Goal: Information Seeking & Learning: Learn about a topic

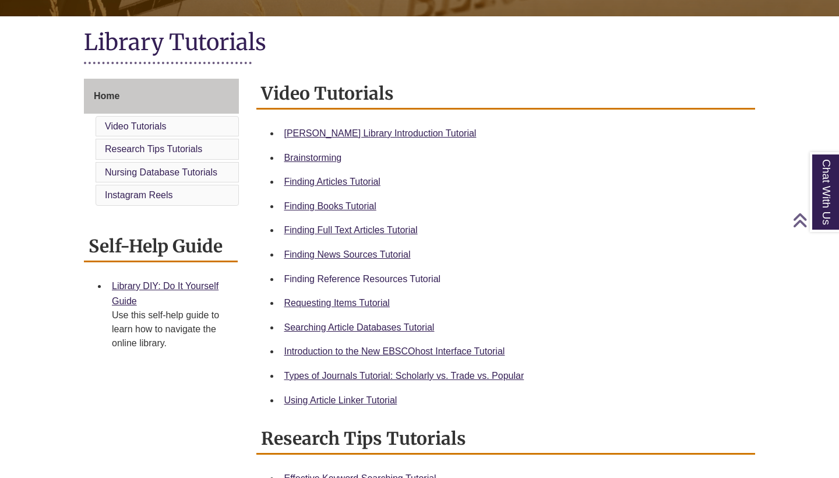
scroll to position [259, 0]
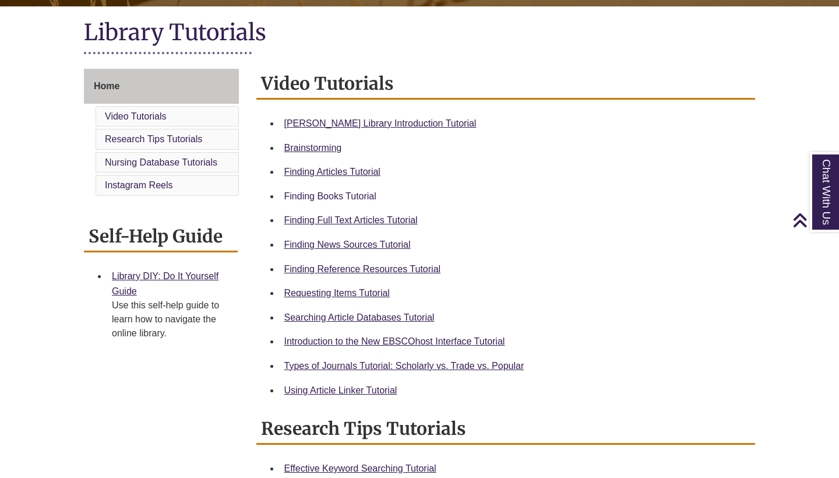
click at [335, 191] on link "Finding Books Tutorial" at bounding box center [330, 196] width 92 height 10
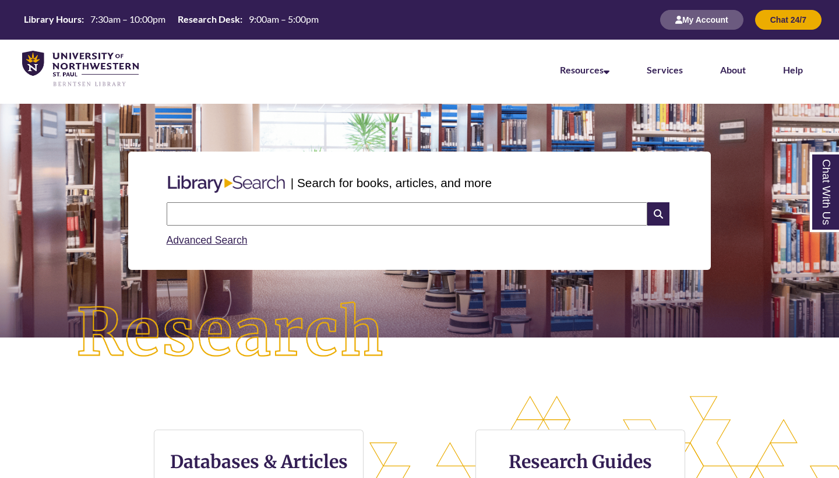
click at [376, 208] on input "text" at bounding box center [407, 213] width 481 height 23
type input "**********"
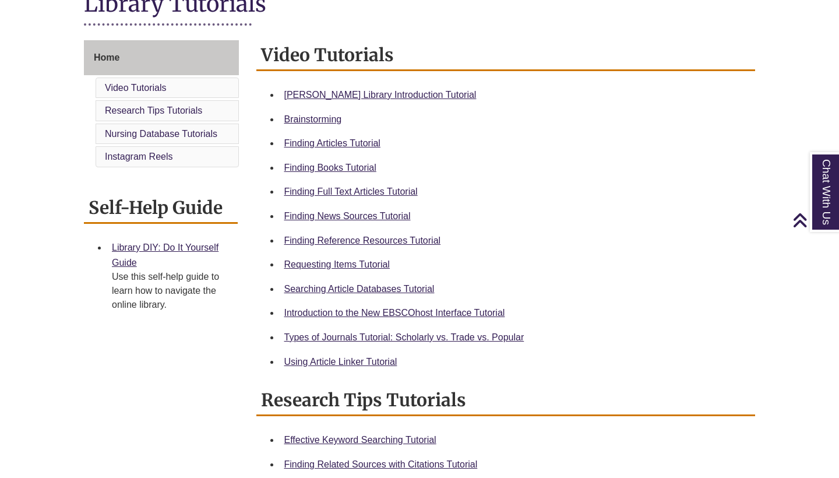
scroll to position [311, 0]
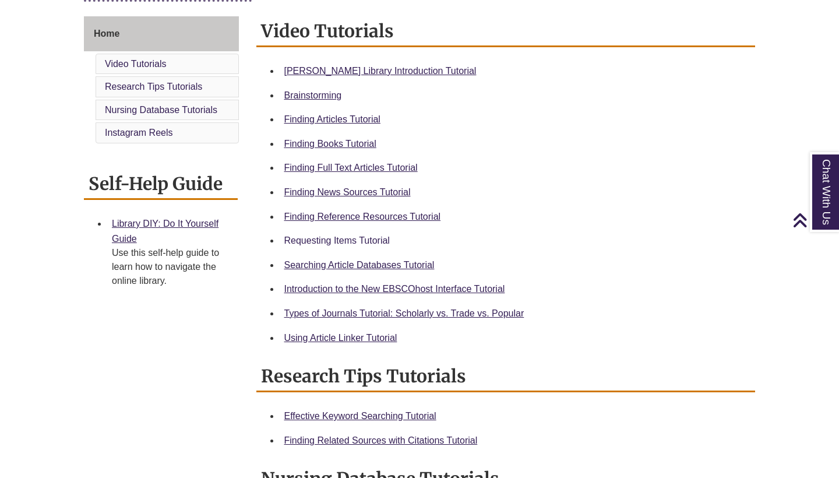
click at [362, 241] on link "Requesting Items Tutorial" at bounding box center [336, 240] width 105 height 10
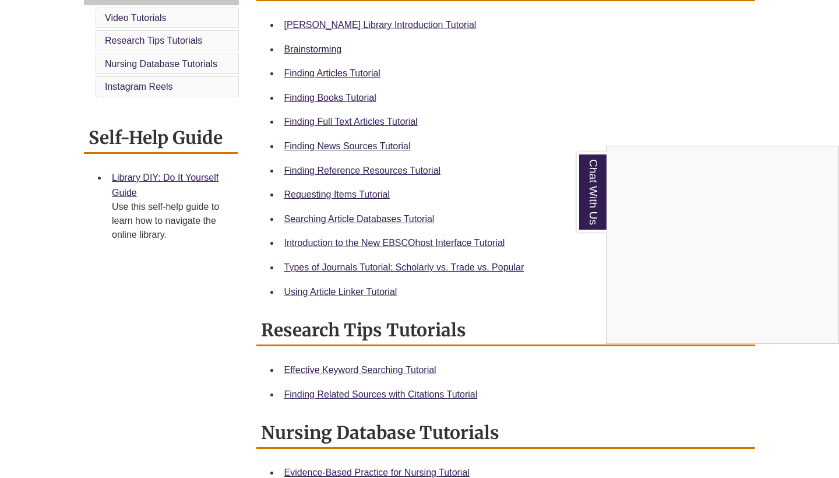
scroll to position [358, 0]
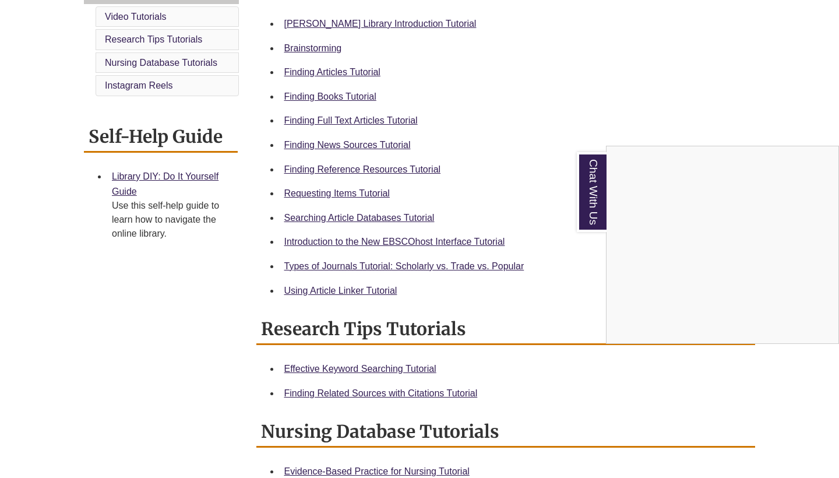
click at [423, 263] on div "Chat With Us" at bounding box center [419, 239] width 839 height 478
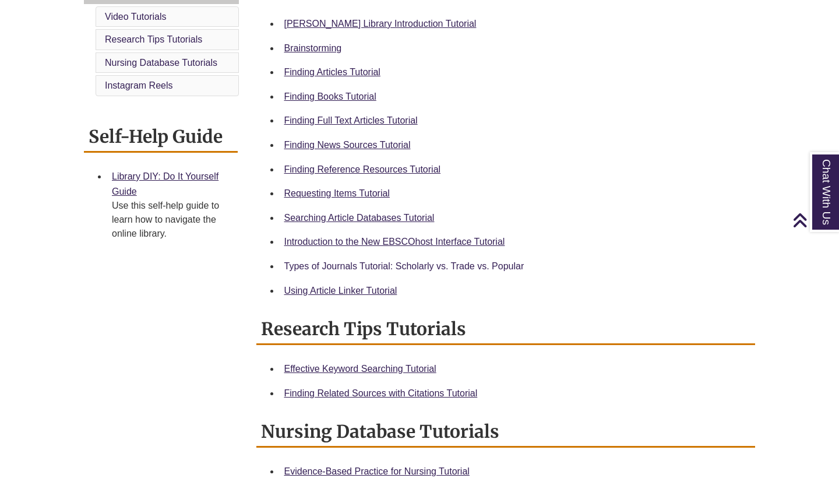
click at [423, 263] on link "Types of Journals Tutorial: Scholarly vs. Trade vs. Popular" at bounding box center [404, 266] width 240 height 10
click at [320, 71] on link "Finding Articles Tutorial" at bounding box center [332, 72] width 96 height 10
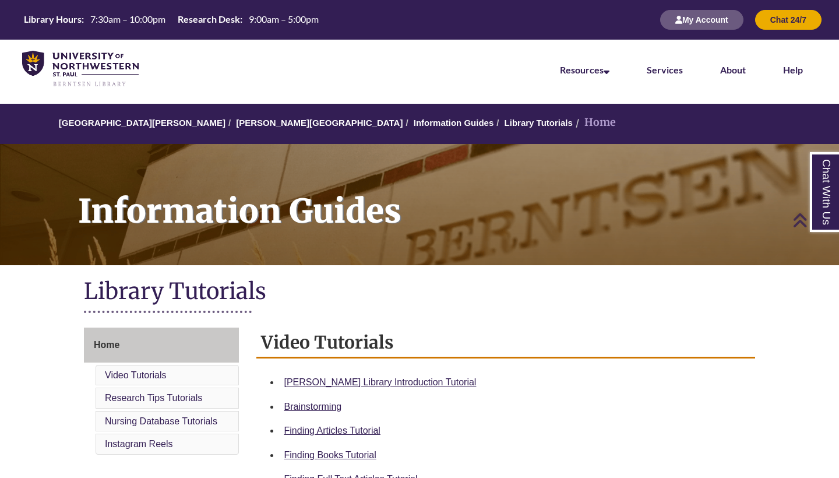
scroll to position [0, 0]
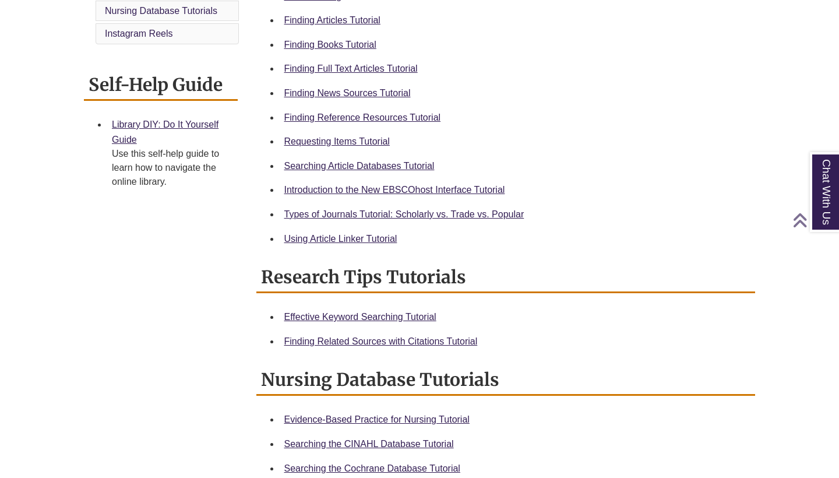
scroll to position [414, 0]
